Goal: Task Accomplishment & Management: Manage account settings

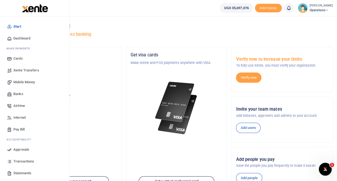
click at [27, 161] on span "Transactions" at bounding box center [23, 160] width 21 height 5
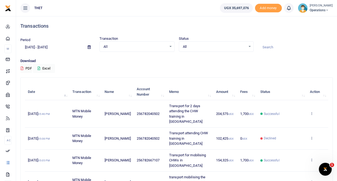
click at [311, 8] on span "Operations" at bounding box center [321, 10] width 23 height 5
click at [310, 38] on link "Logout" at bounding box center [322, 39] width 42 height 8
